Goal: Task Accomplishment & Management: Complete application form

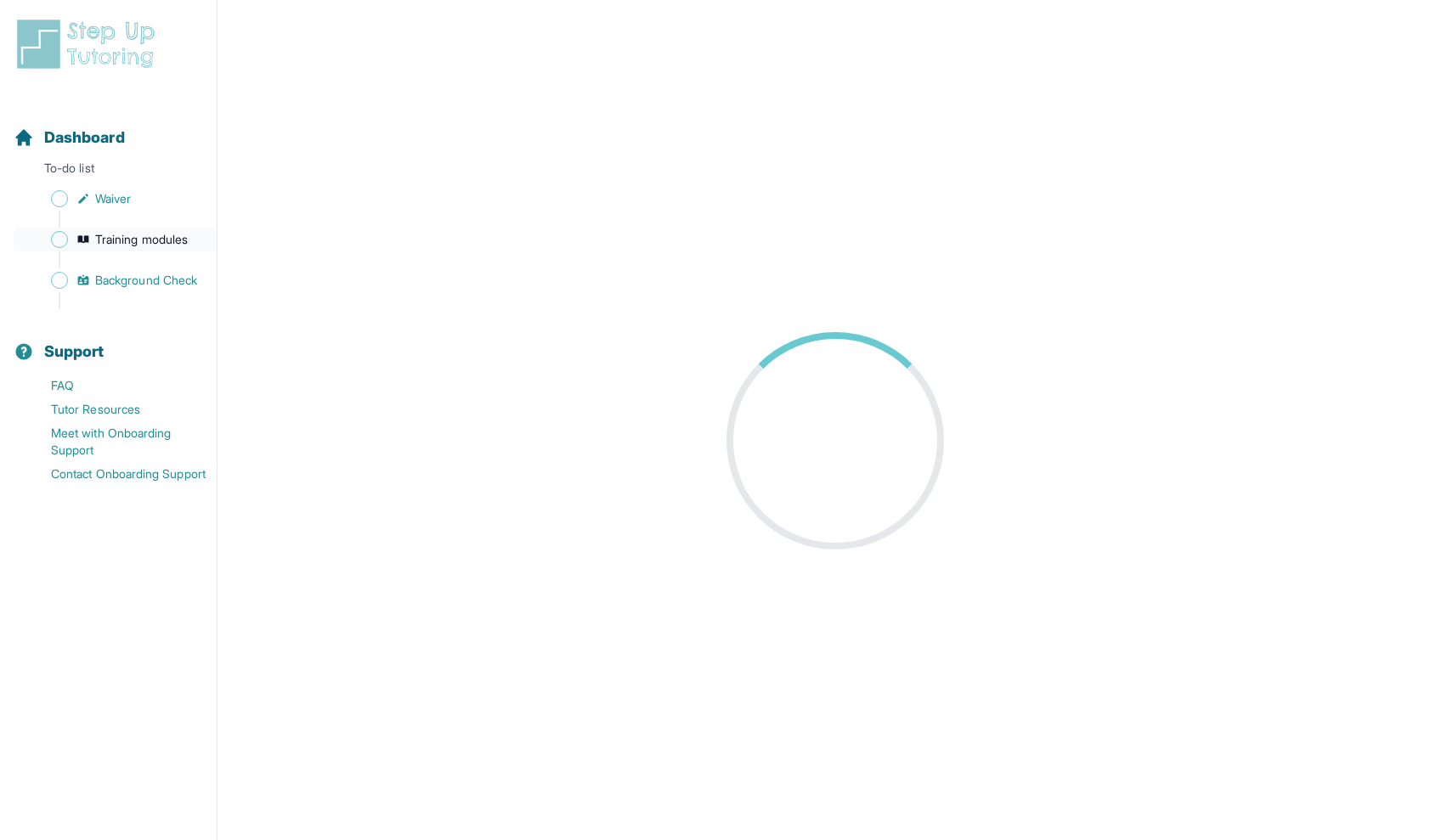
click at [156, 236] on span "Training modules" at bounding box center [141, 239] width 92 height 17
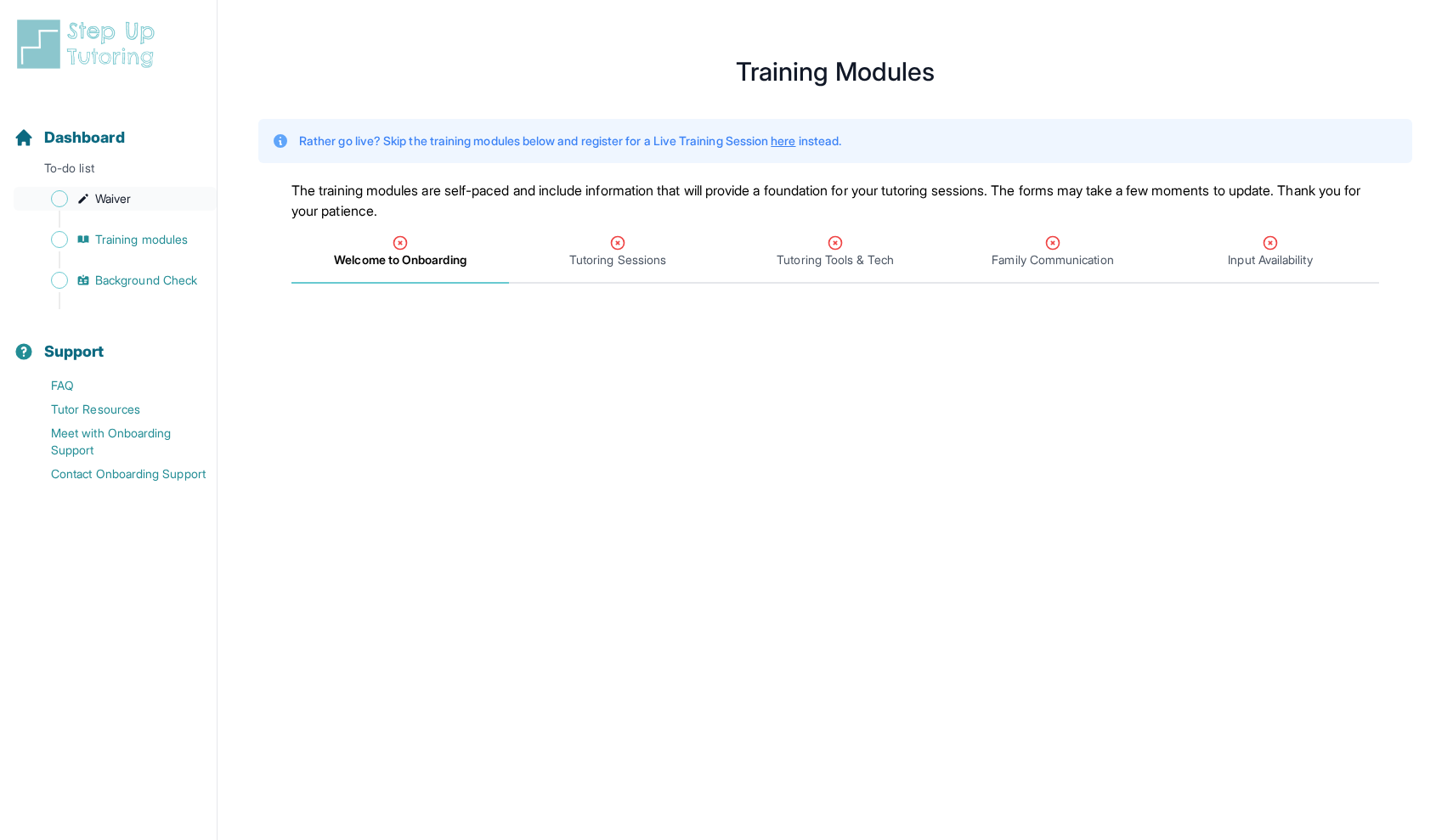
click at [110, 201] on span "Waiver" at bounding box center [113, 198] width 36 height 17
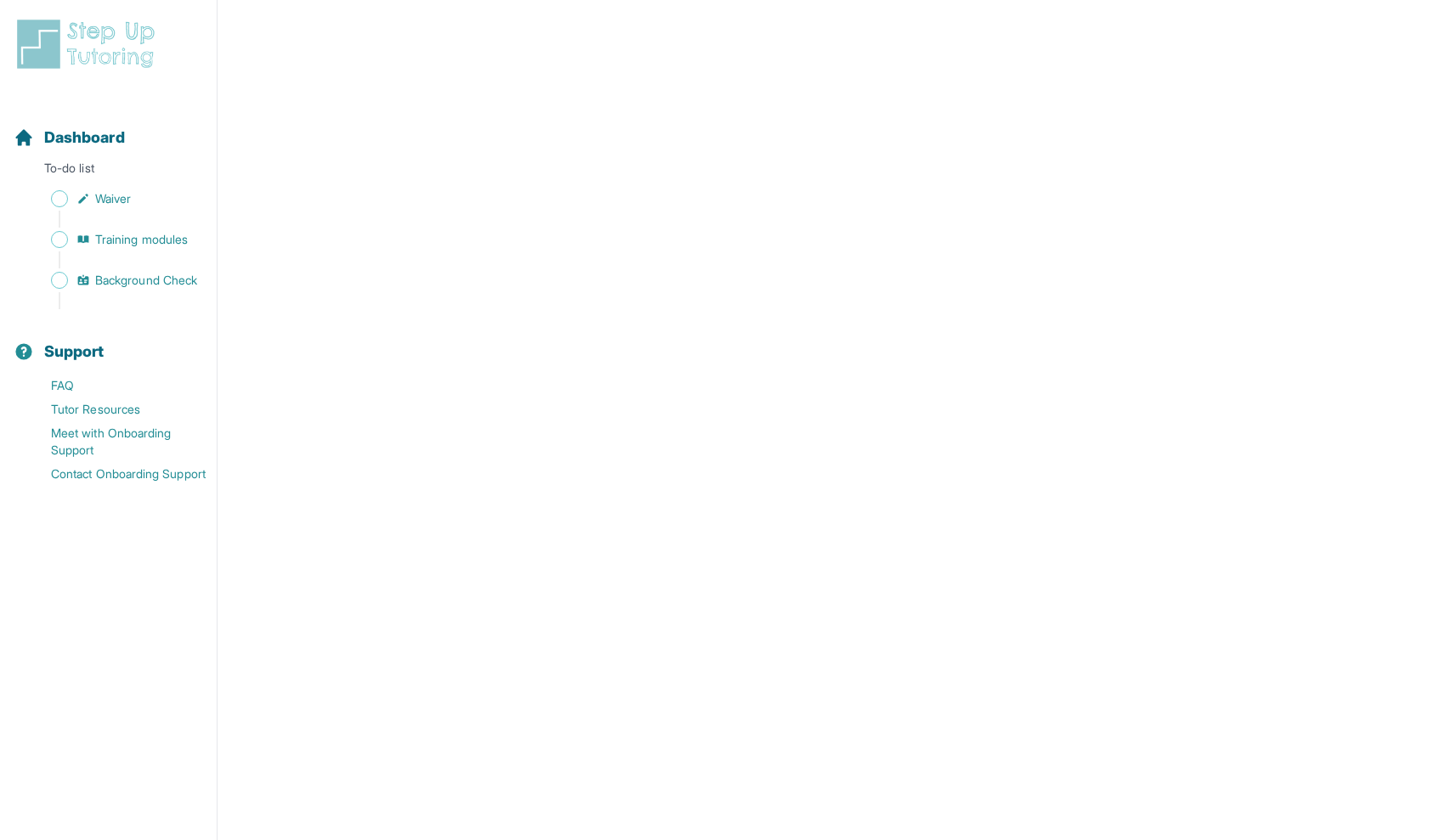
scroll to position [2369, 0]
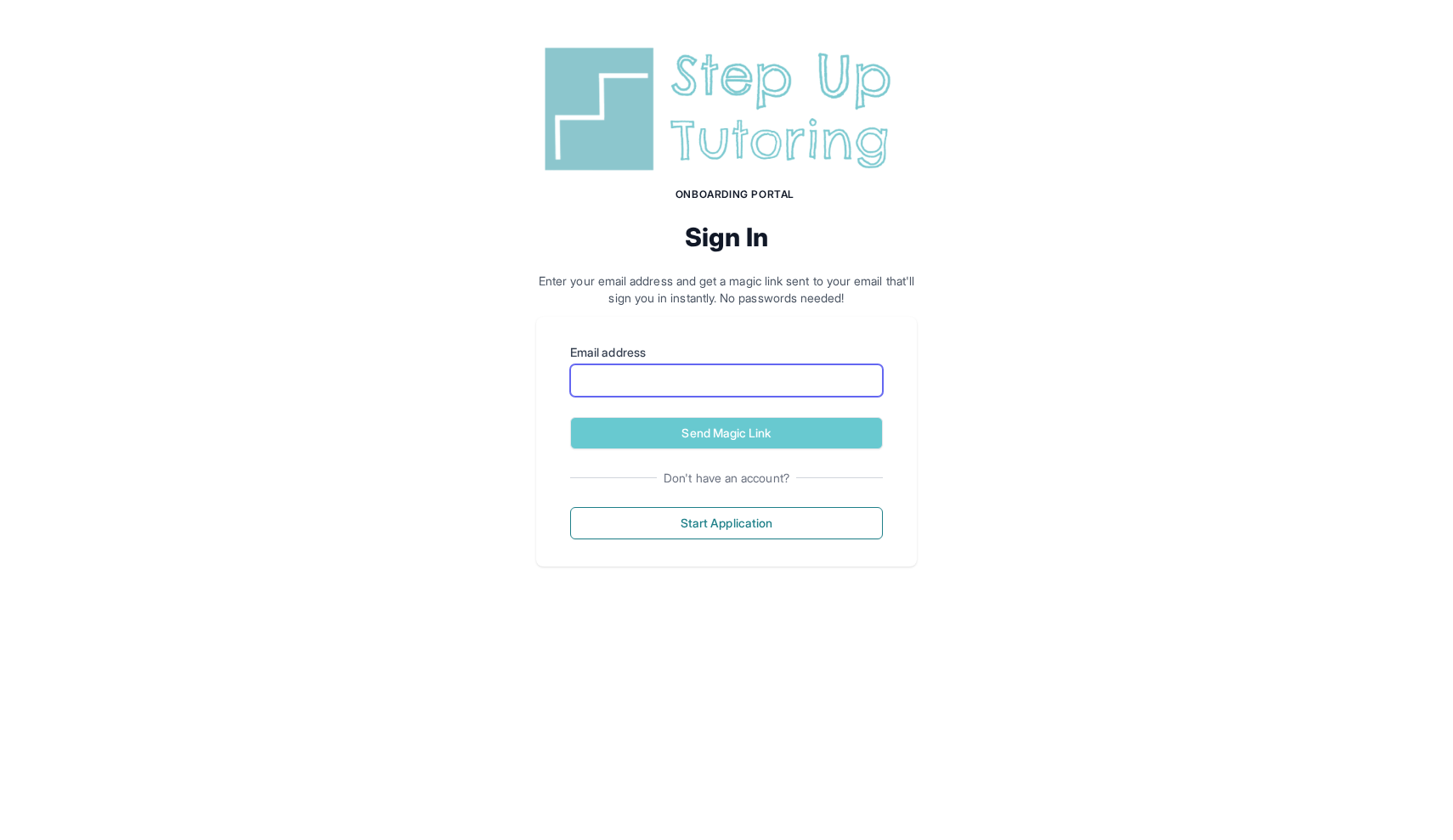
click at [712, 379] on input "Email address" at bounding box center [726, 380] width 313 height 33
click at [764, 453] on div "Email address Send Magic Link Don't have an account? Start Application" at bounding box center [726, 442] width 380 height 250
click at [752, 387] on input "Email address" at bounding box center [726, 380] width 313 height 33
type input "**********"
click at [726, 432] on button "Send Magic Link" at bounding box center [726, 433] width 313 height 33
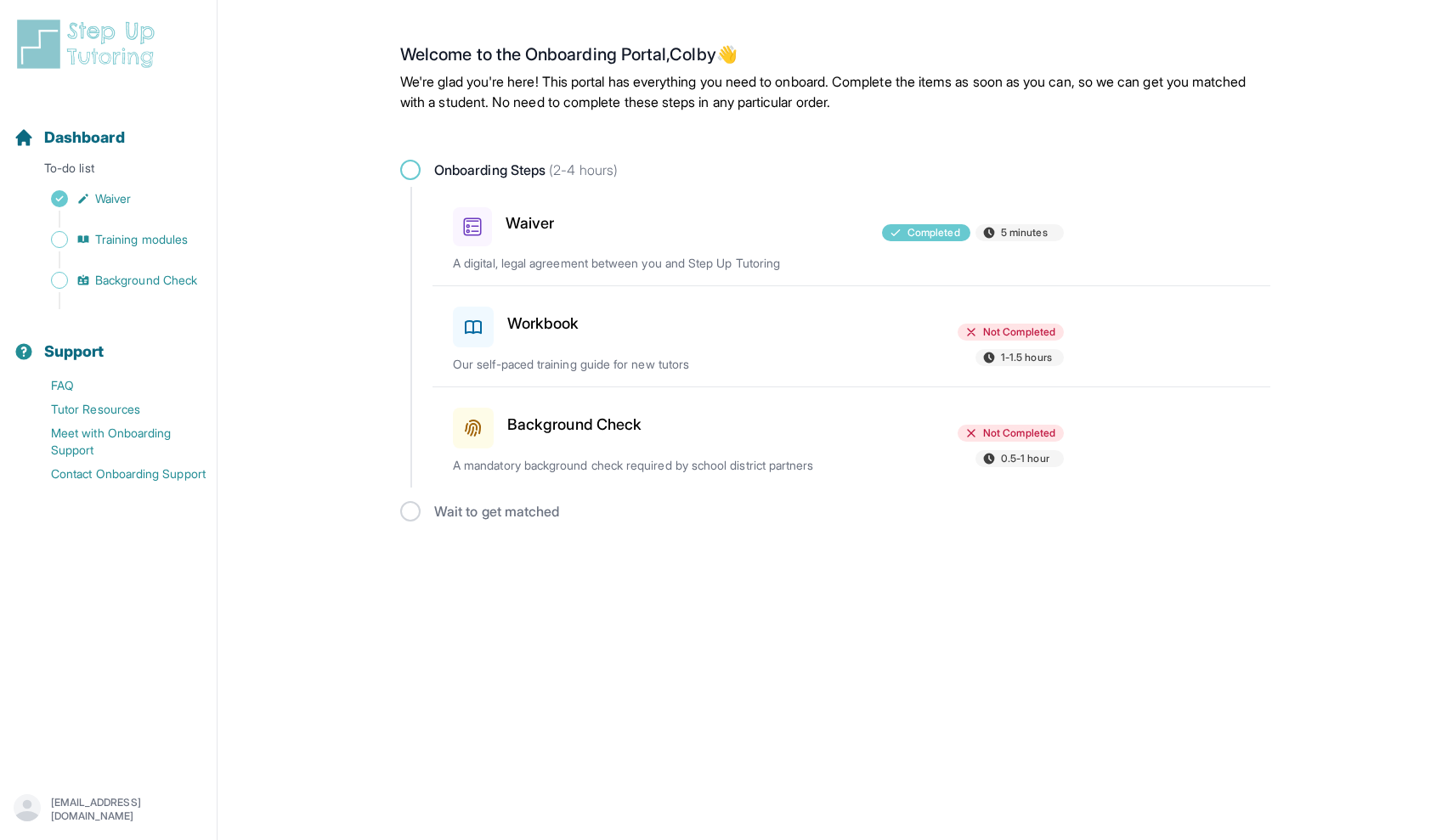
click at [575, 312] on h3 "Workbook" at bounding box center [543, 323] width 72 height 24
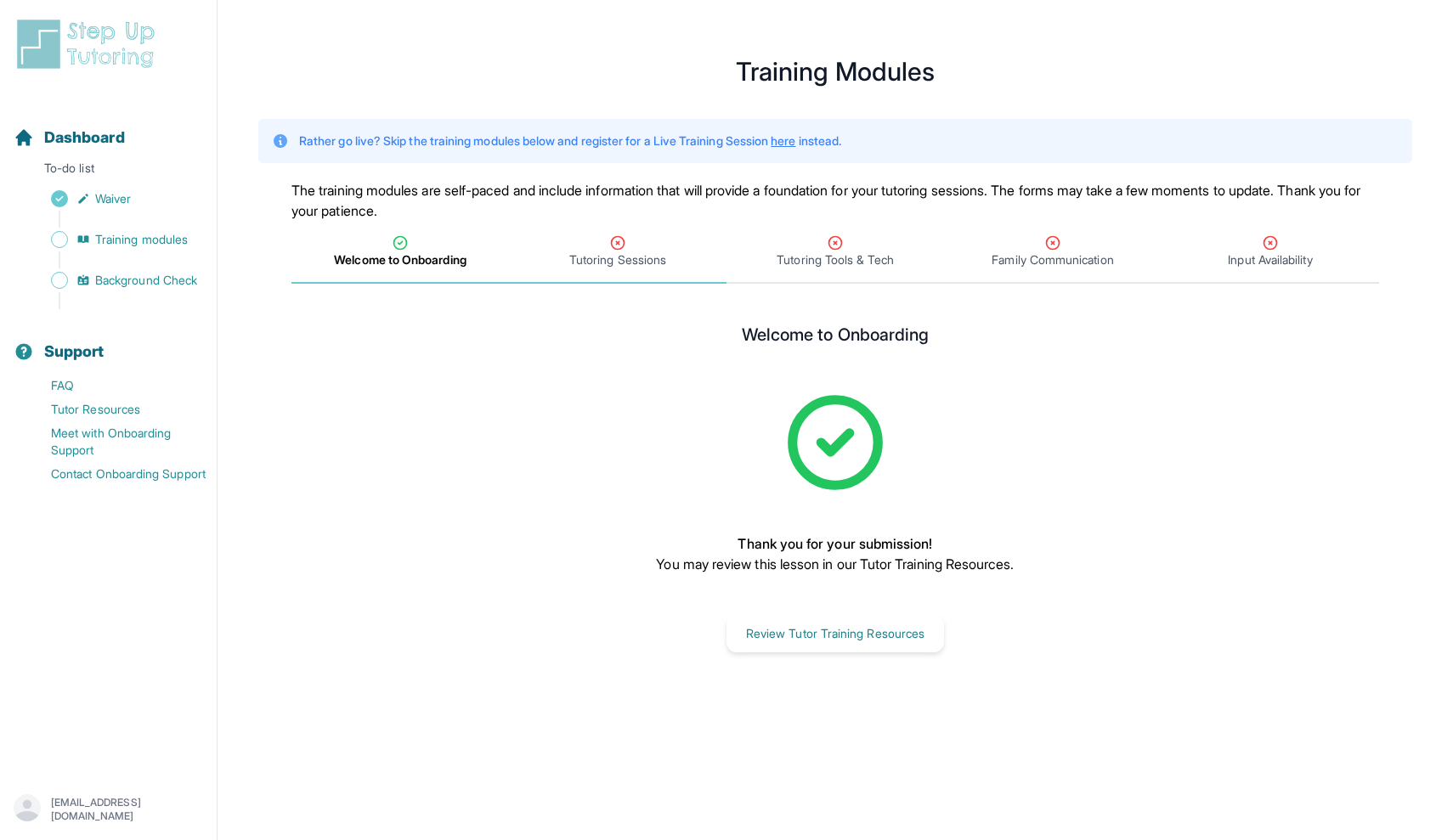
click at [632, 262] on span "Tutoring Sessions" at bounding box center [618, 260] width 97 height 17
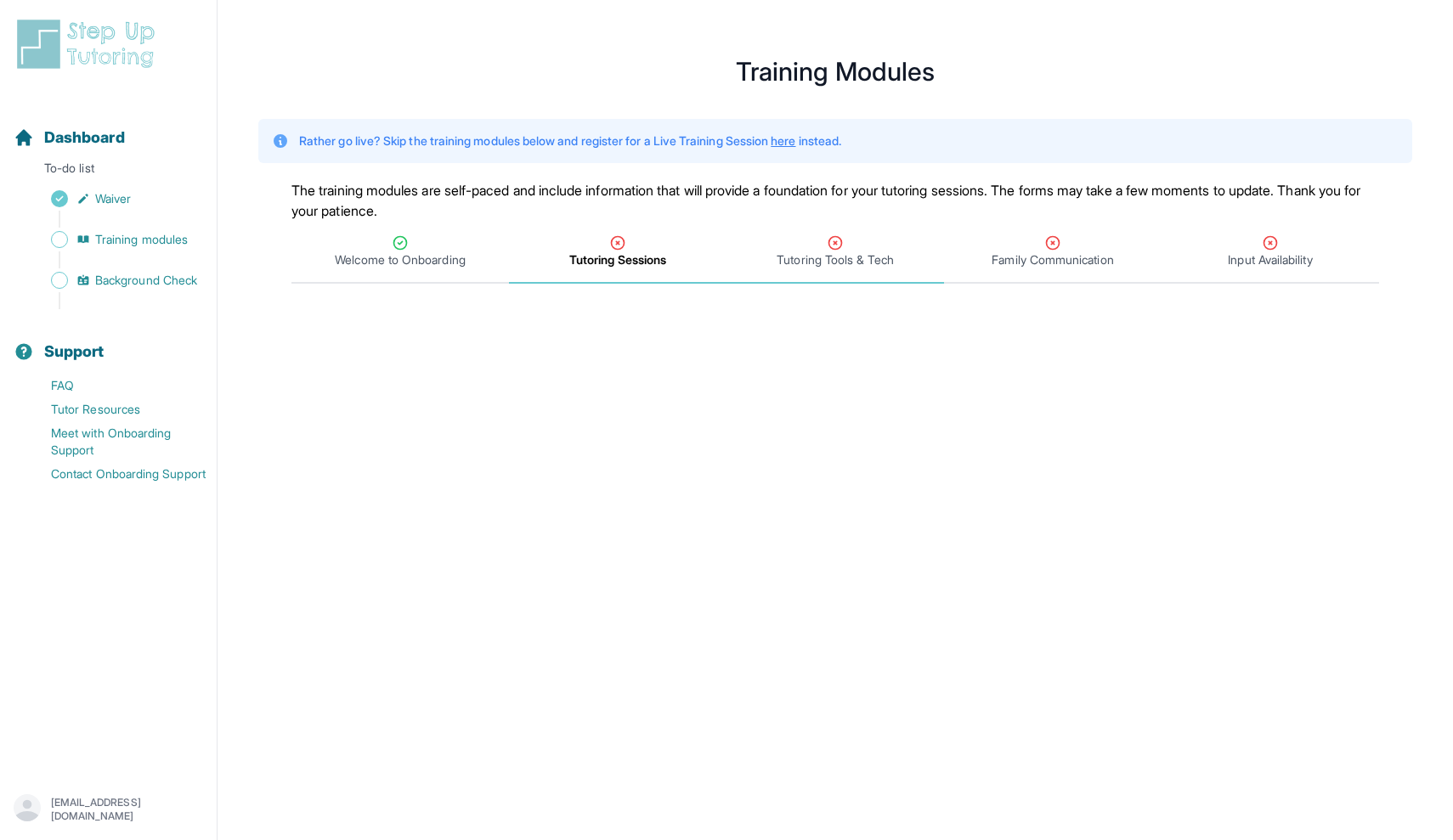
click at [840, 239] on icon "Tabs" at bounding box center [836, 243] width 12 height 12
click at [689, 274] on span "Tutoring Sessions" at bounding box center [617, 252] width 218 height 63
click at [983, 254] on div "Family Communication" at bounding box center [1052, 251] width 210 height 34
click at [658, 257] on span "Tutoring Sessions" at bounding box center [618, 260] width 97 height 17
click at [1011, 272] on span "Family Communication" at bounding box center [1052, 252] width 218 height 63
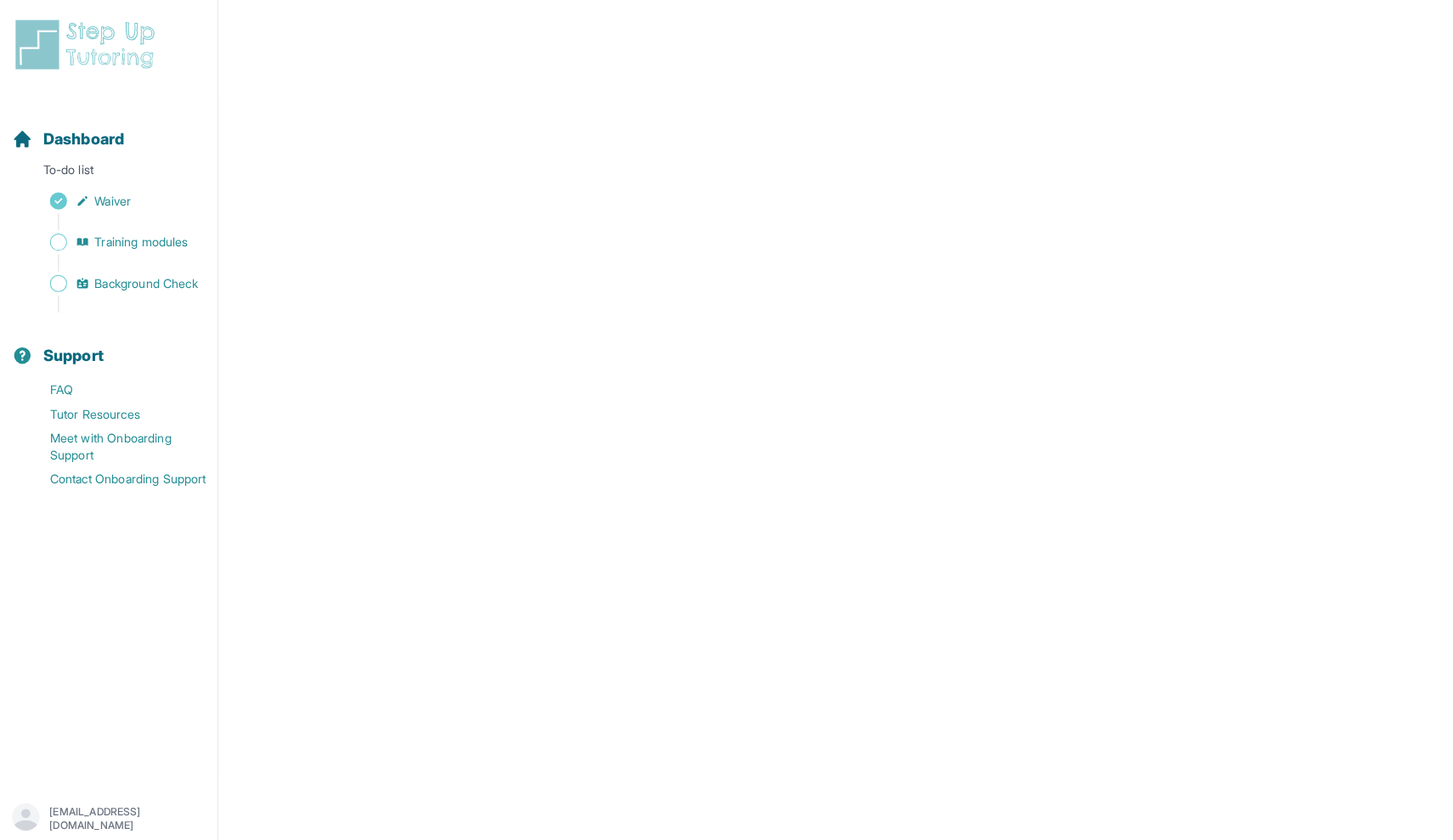
scroll to position [58, 0]
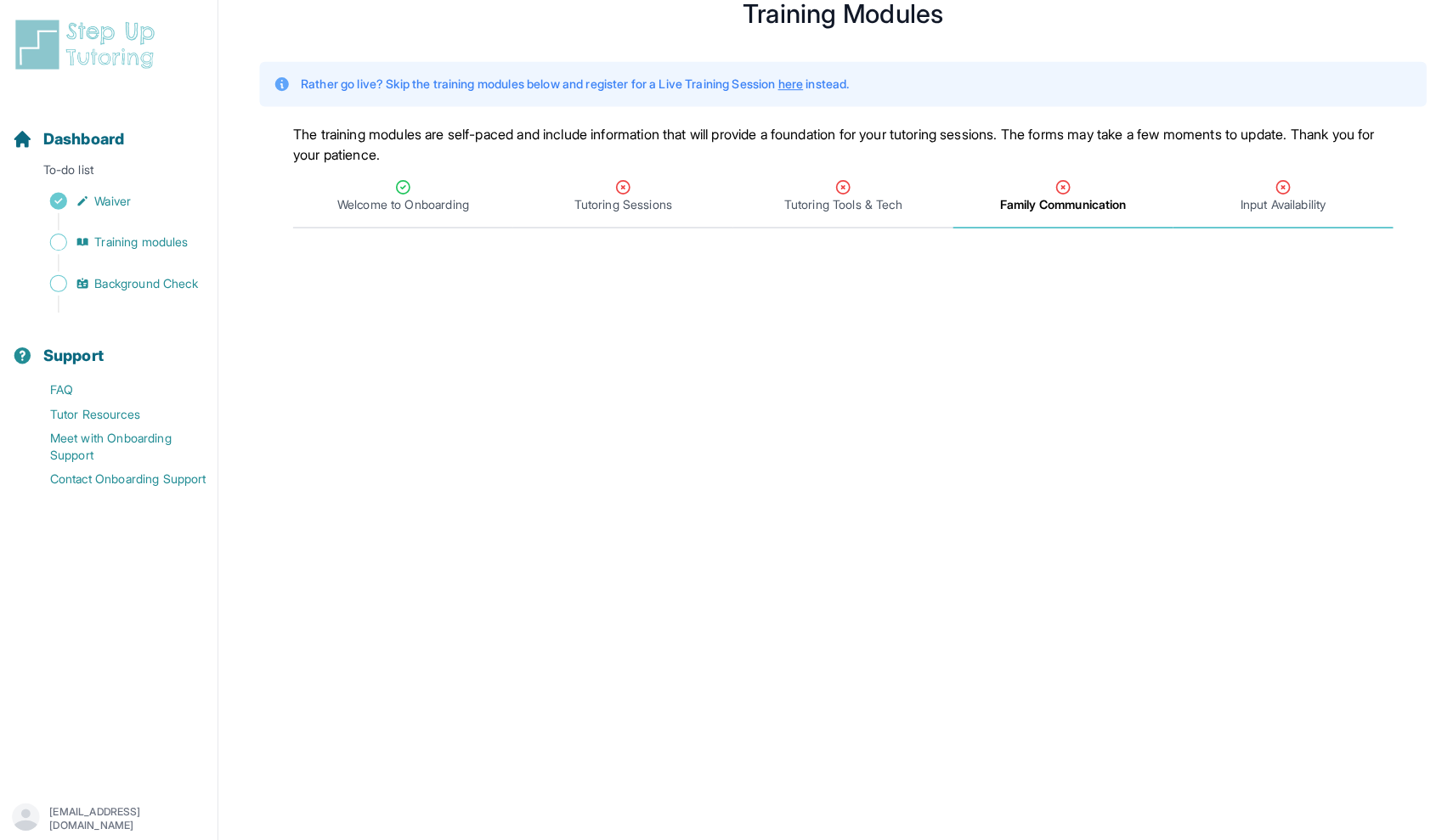
click at [1251, 198] on span "Input Availability" at bounding box center [1270, 202] width 85 height 17
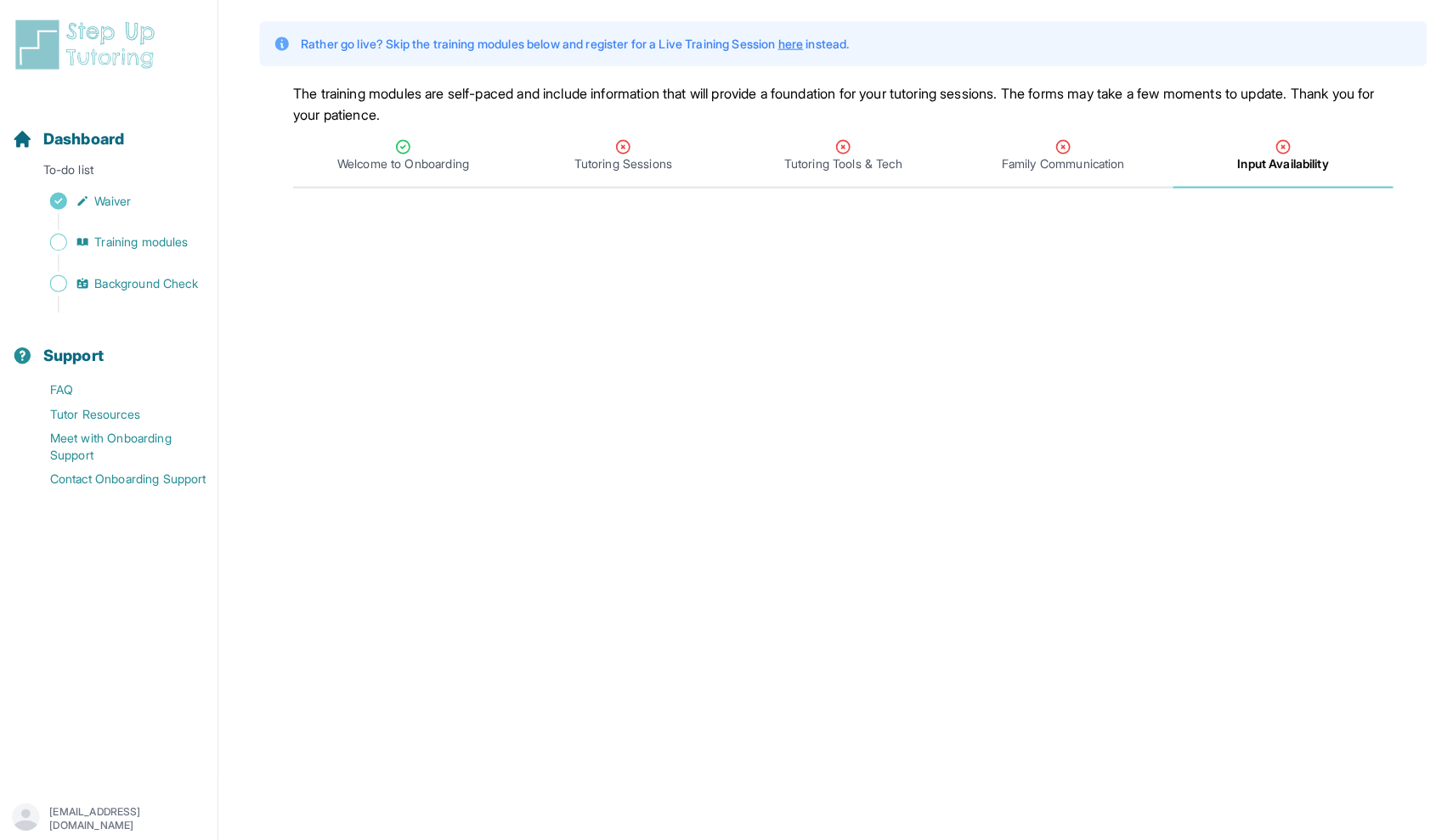
scroll to position [76, 0]
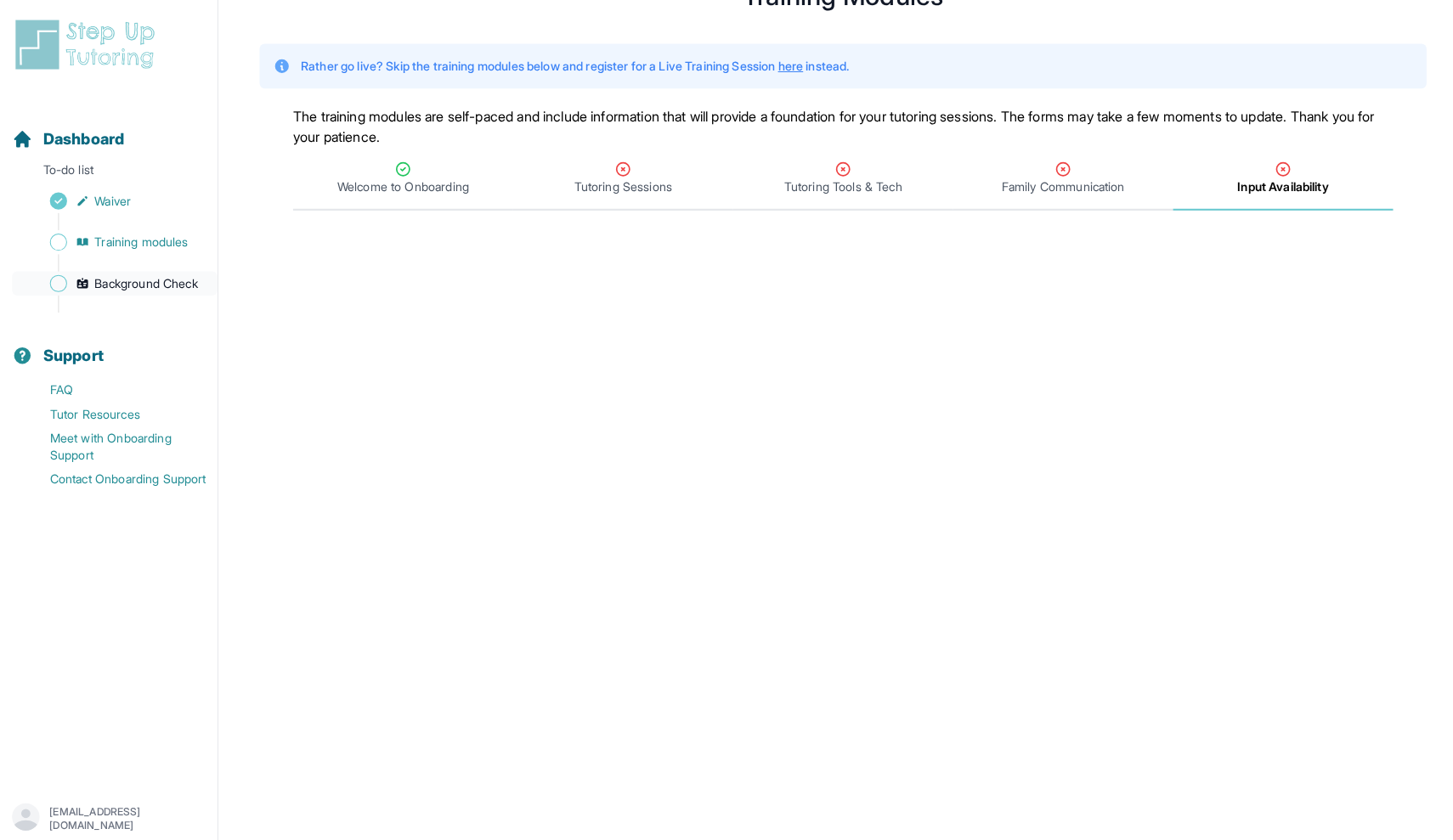
click at [134, 279] on span "Background Check" at bounding box center [146, 280] width 102 height 17
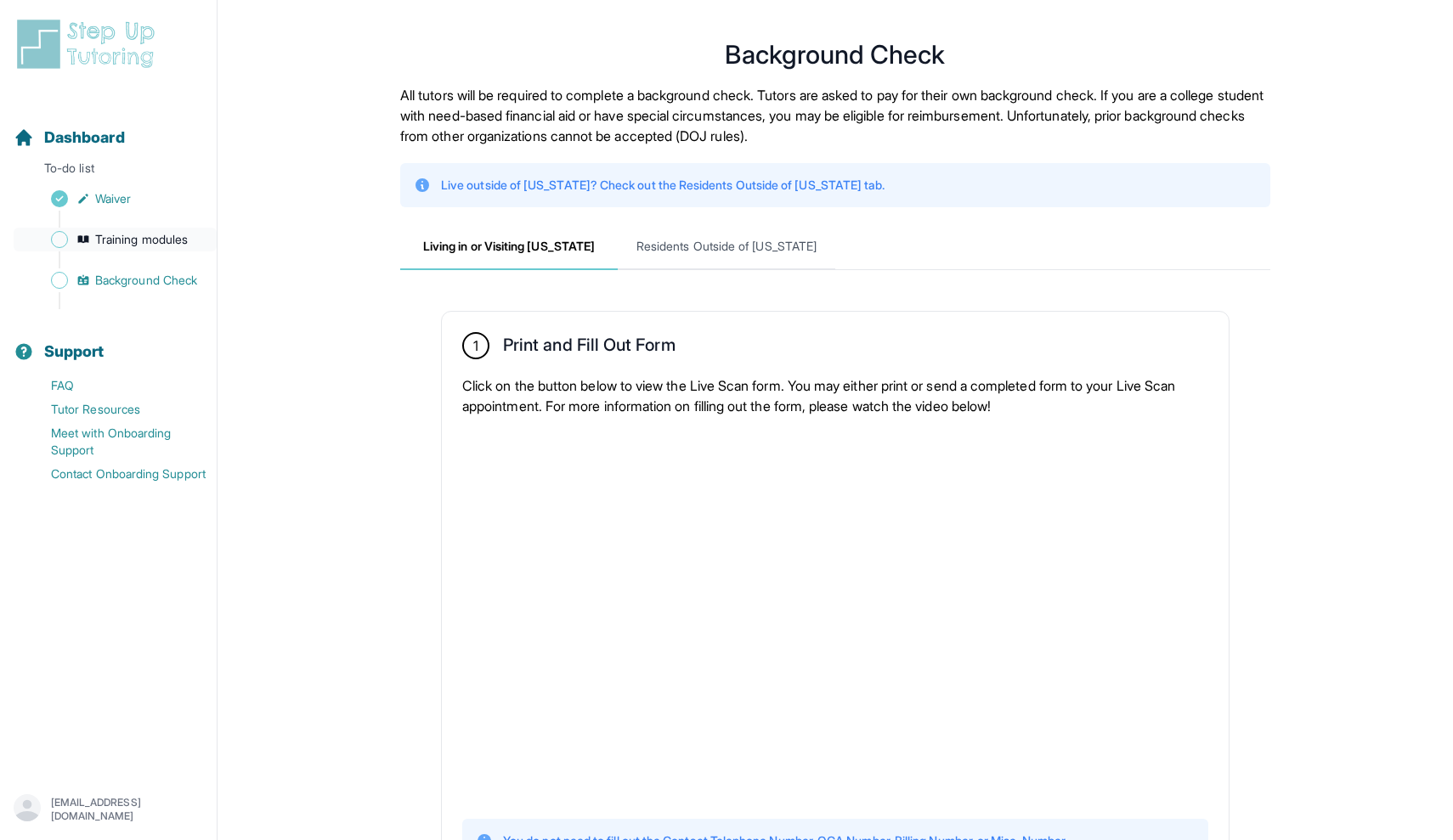
click at [144, 230] on link "Training modules" at bounding box center [114, 239] width 203 height 24
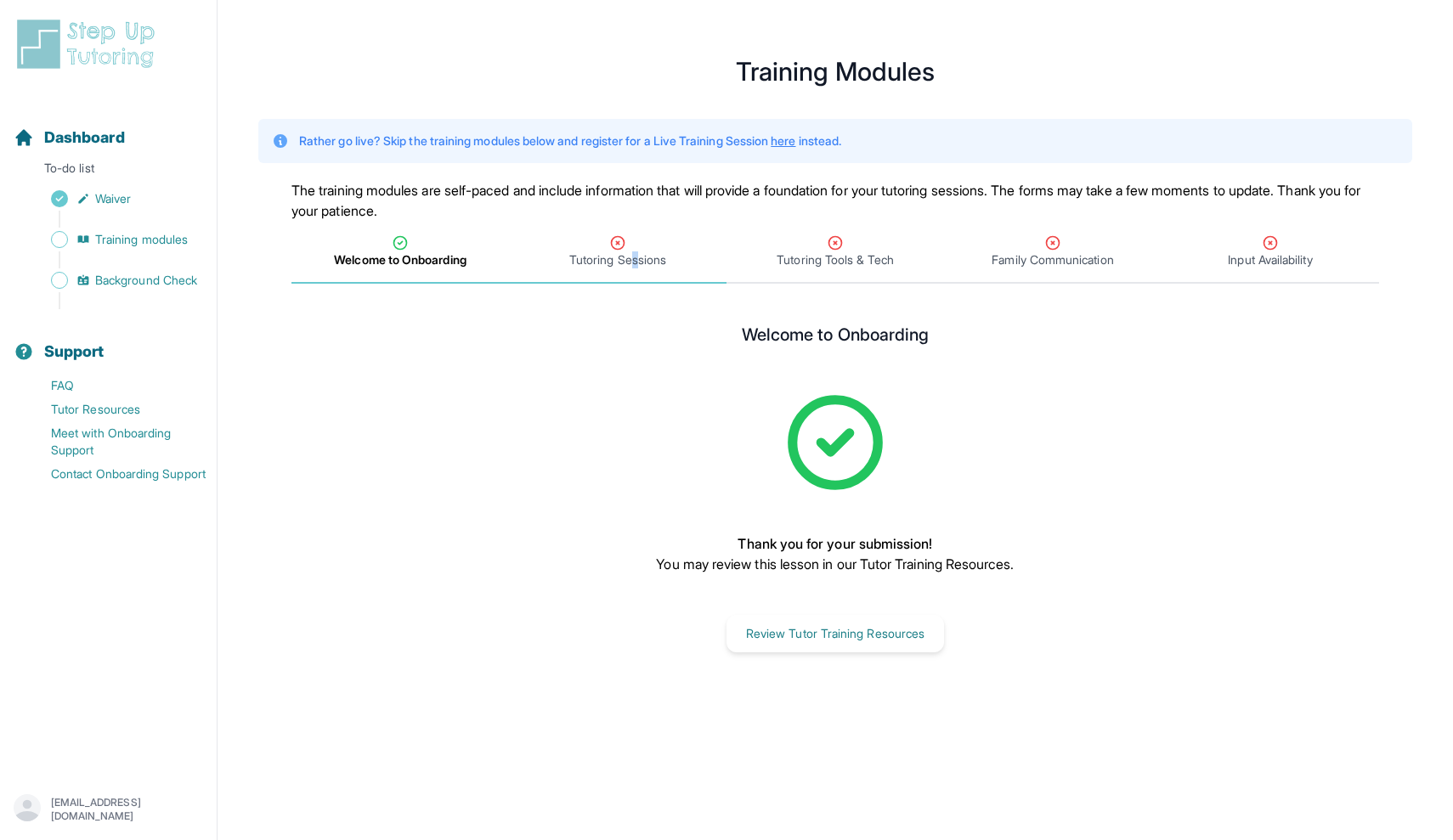
click at [635, 255] on span "Tutoring Sessions" at bounding box center [618, 260] width 97 height 17
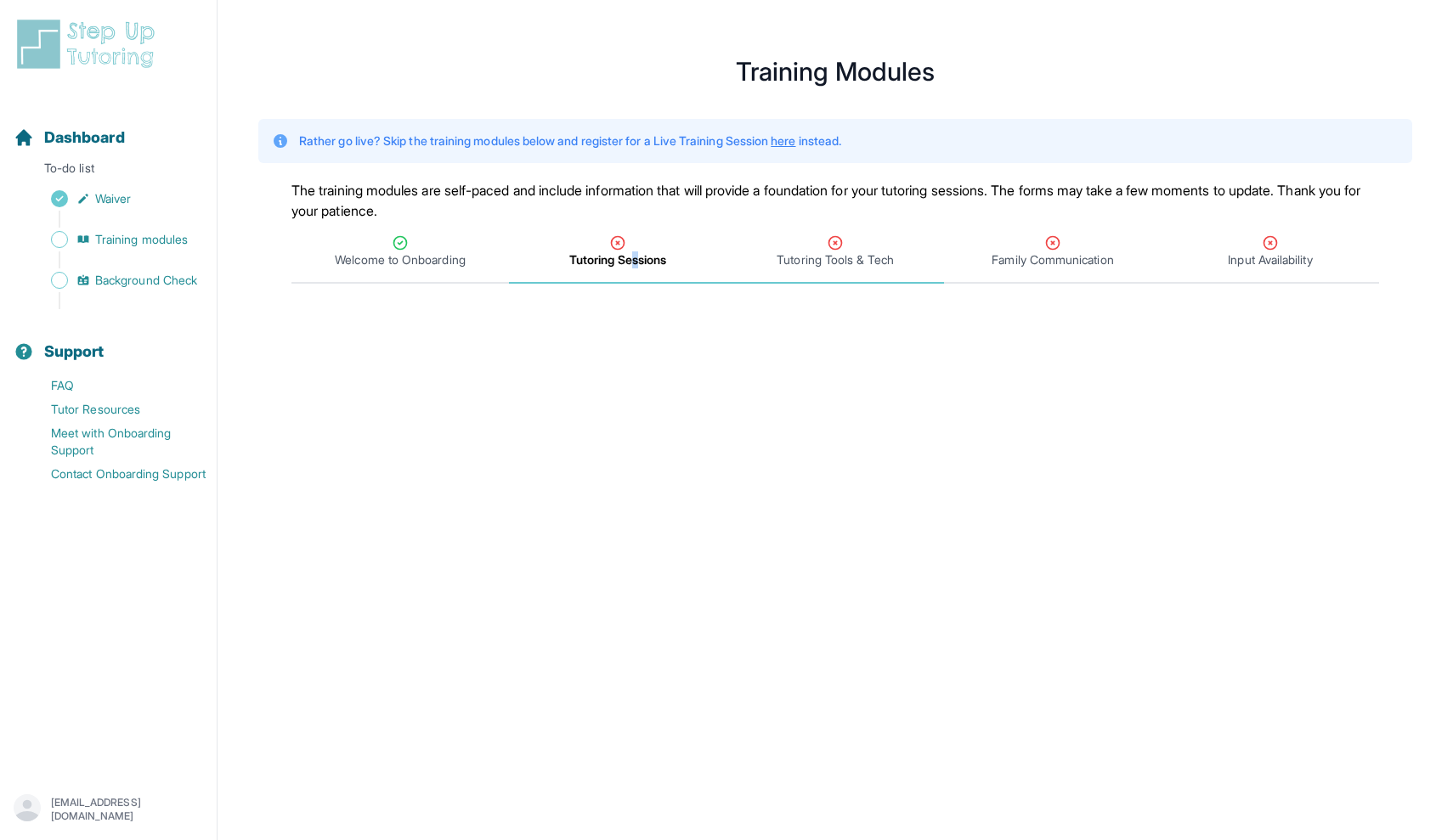
click at [825, 272] on span "Tutoring Tools & Tech" at bounding box center [835, 252] width 218 height 63
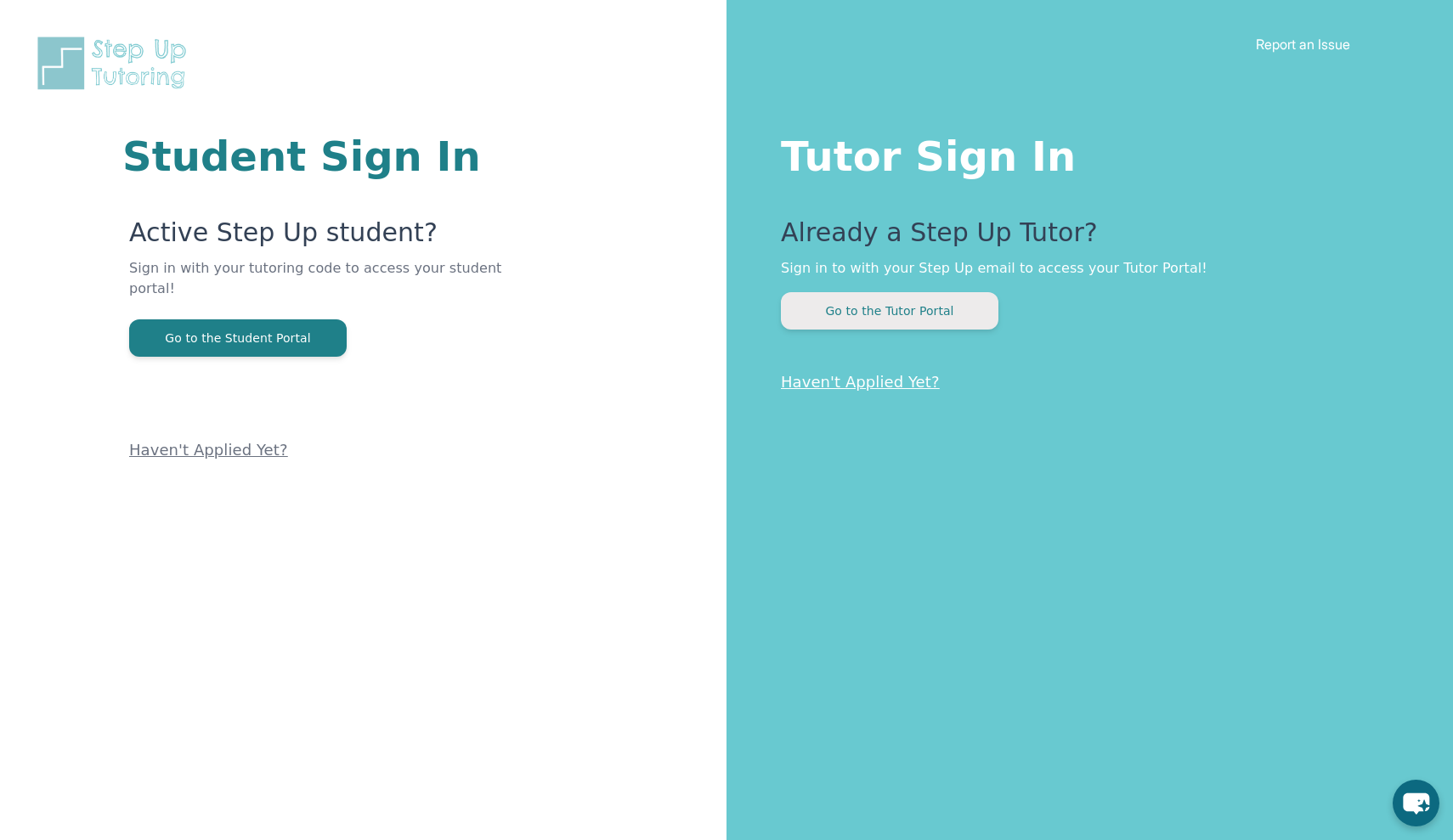
click at [914, 304] on button "Go to the Tutor Portal" at bounding box center [889, 311] width 218 height 37
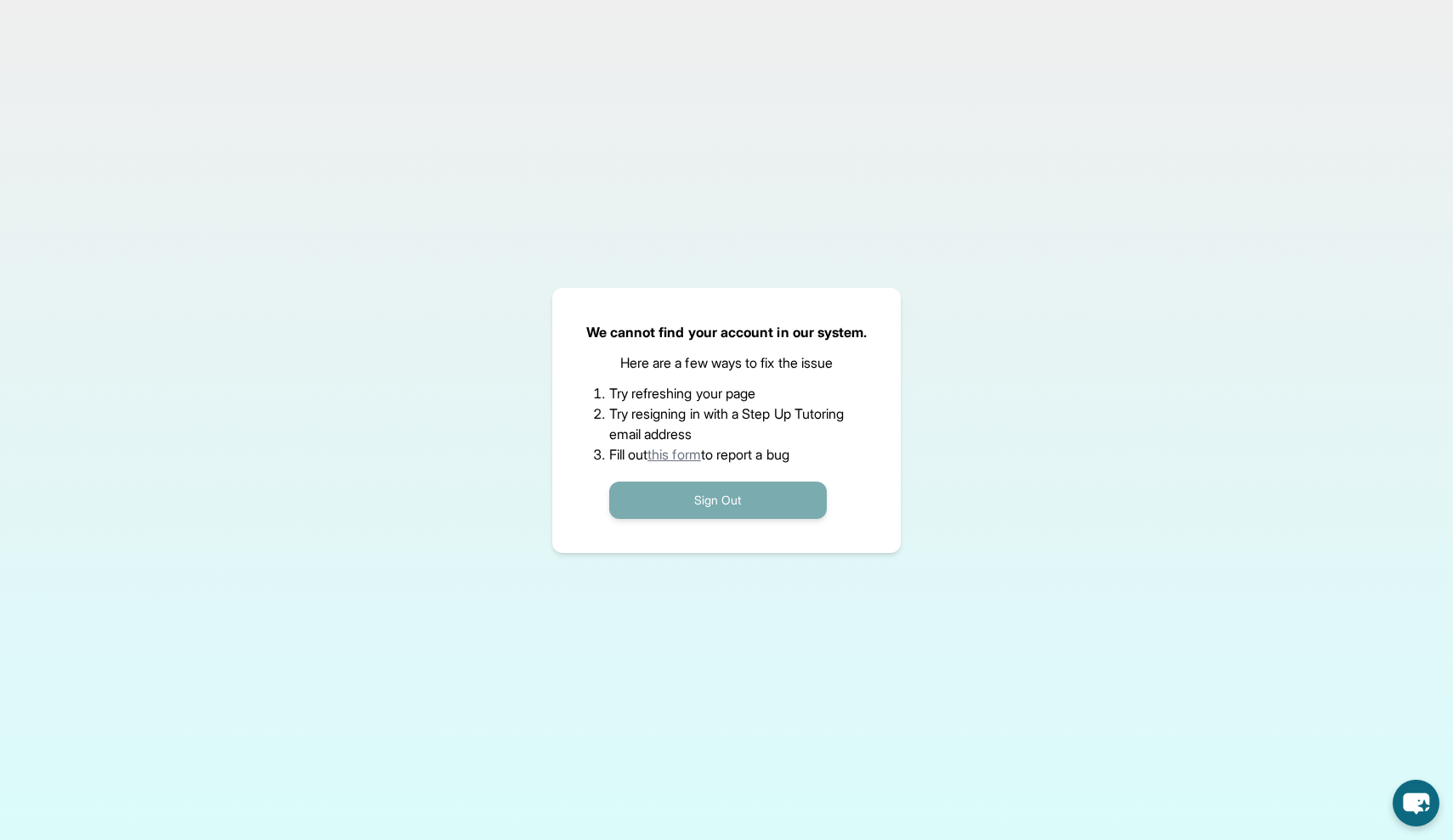
click at [732, 491] on button "Sign Out" at bounding box center [718, 500] width 218 height 37
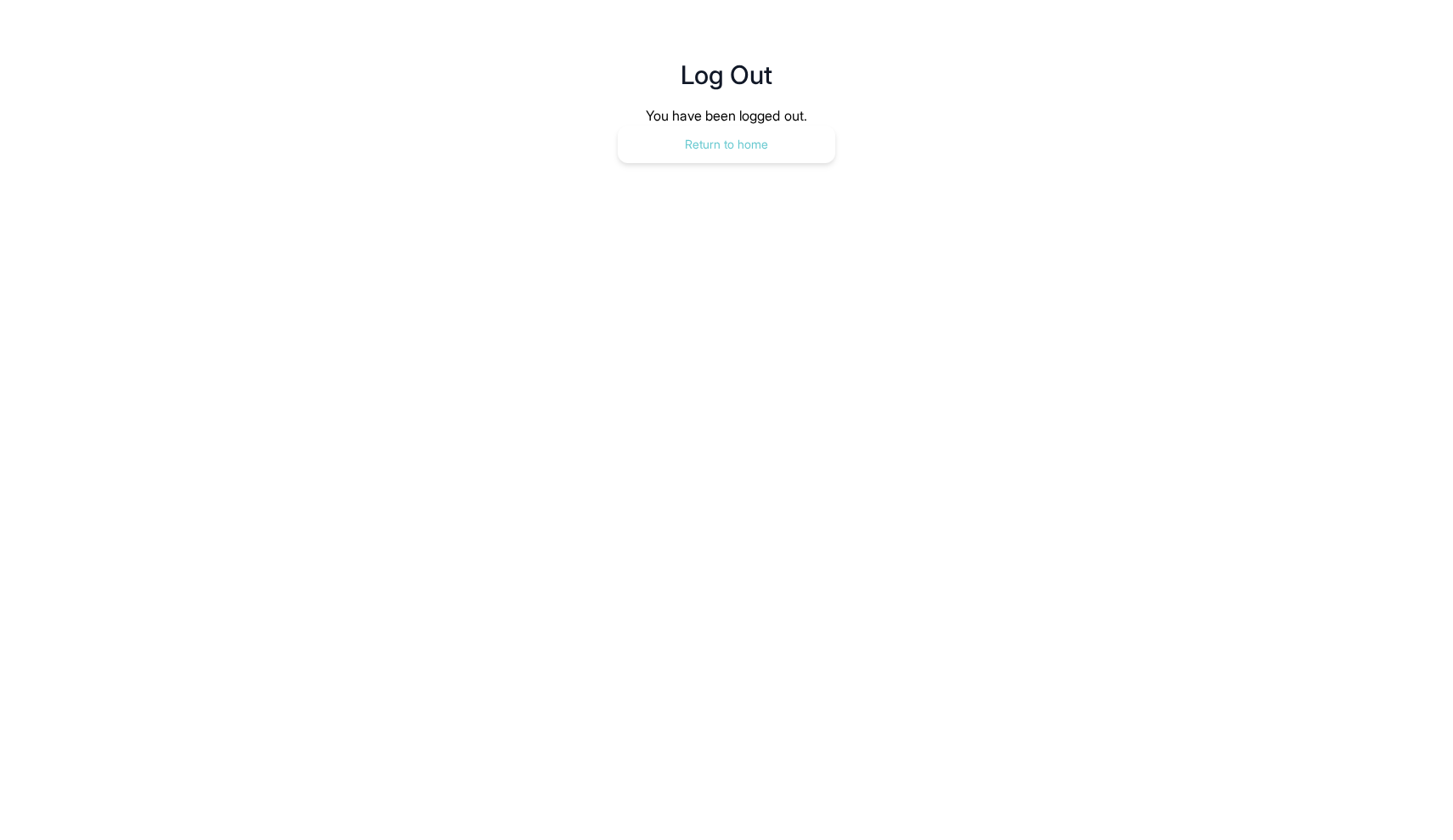
click at [815, 136] on button "Return to home" at bounding box center [726, 144] width 218 height 37
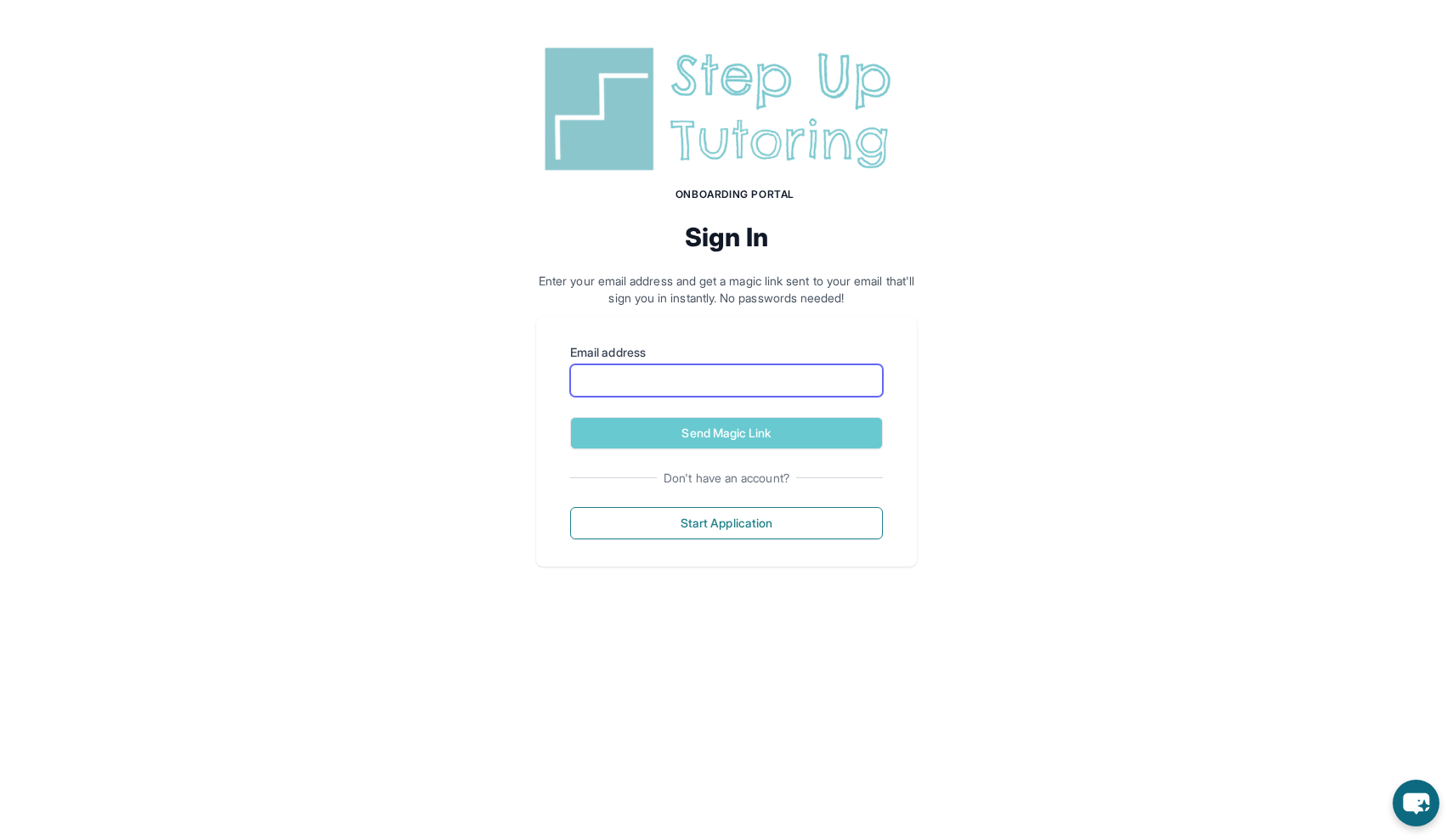
click at [782, 390] on input "Email address" at bounding box center [726, 380] width 313 height 33
